Goal: Check status: Check status

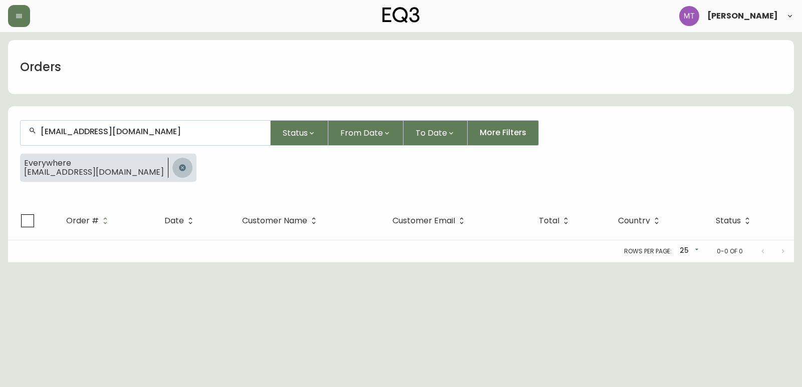
click at [178, 167] on icon "button" at bounding box center [182, 168] width 8 height 8
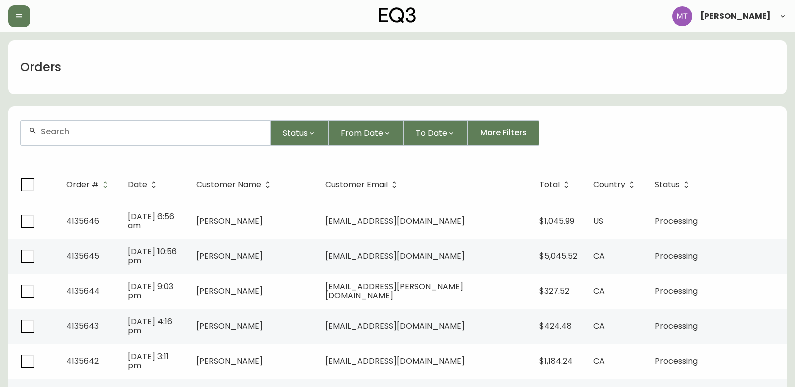
click at [102, 137] on div at bounding box center [146, 133] width 250 height 25
paste input "4133964"
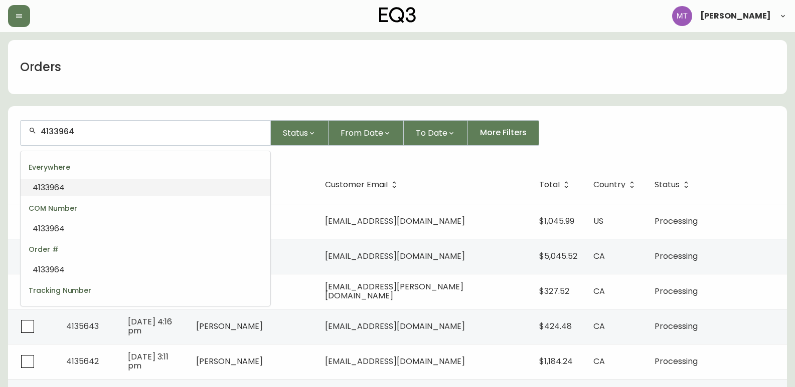
click at [67, 181] on li "4133964" at bounding box center [146, 187] width 250 height 17
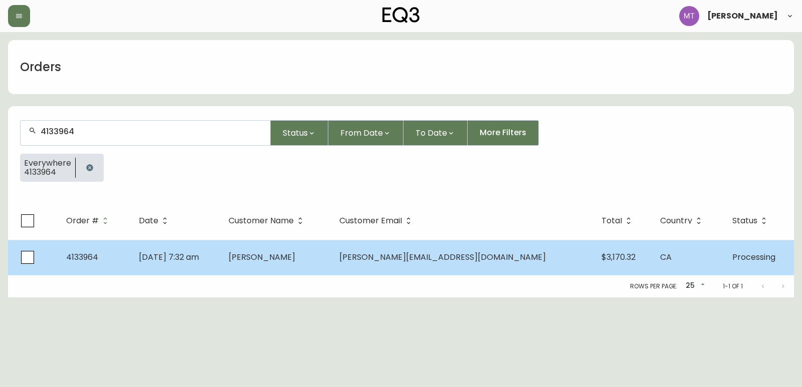
type input "4133964"
click at [131, 265] on td "4133964" at bounding box center [94, 257] width 73 height 35
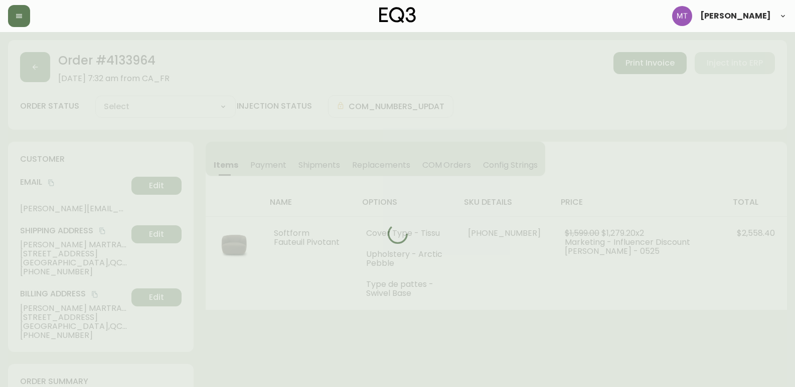
type input "Processing"
select select "PROCESSING"
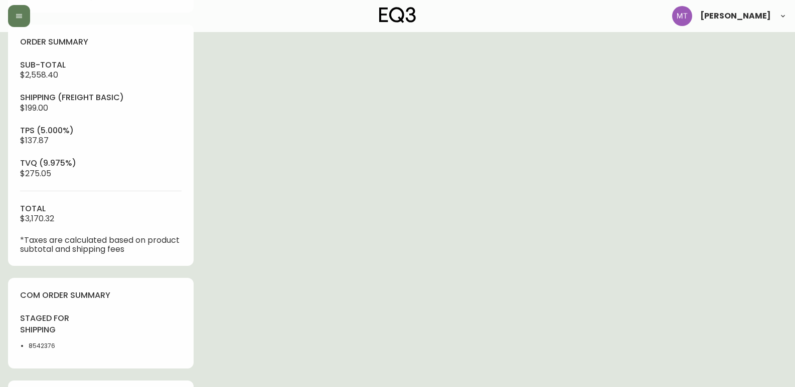
scroll to position [351, 0]
